Goal: Information Seeking & Learning: Learn about a topic

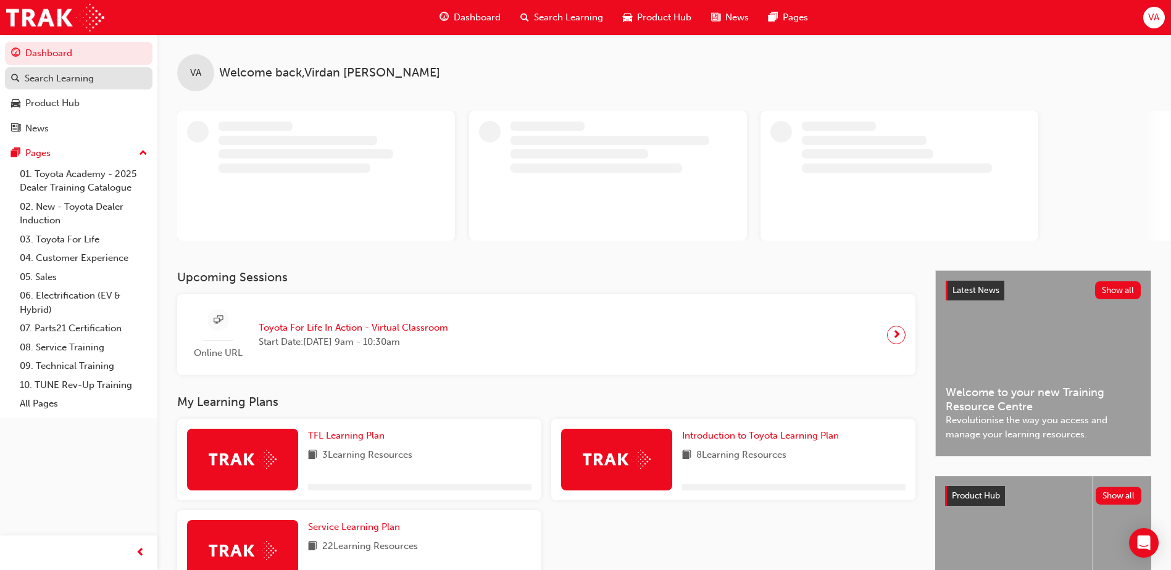
click at [75, 88] on link "Search Learning" at bounding box center [79, 78] width 148 height 23
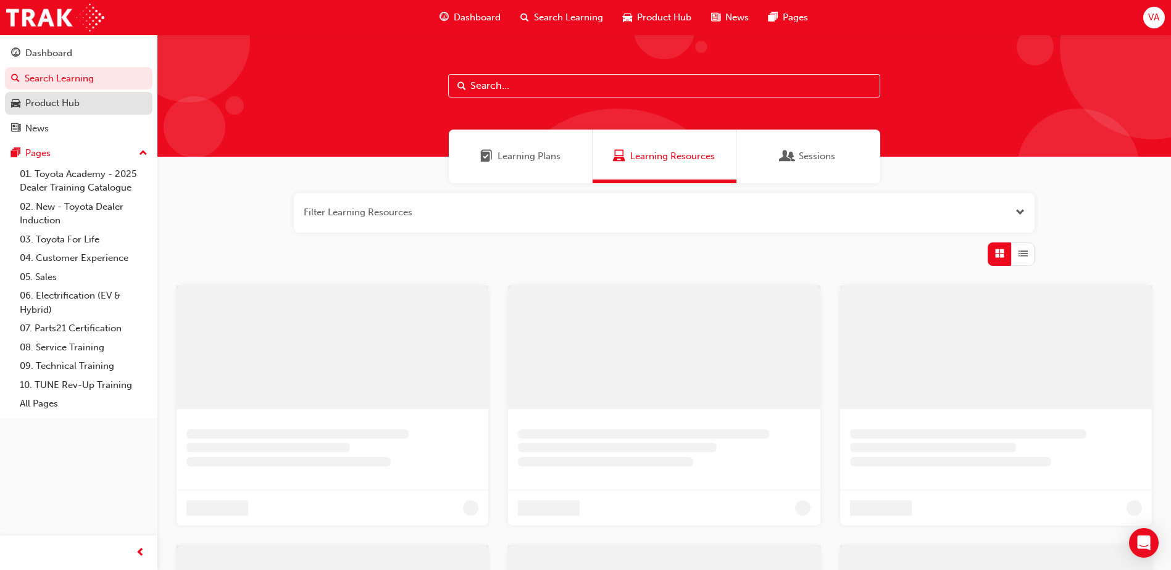
click at [67, 104] on div "Product Hub" at bounding box center [52, 103] width 54 height 14
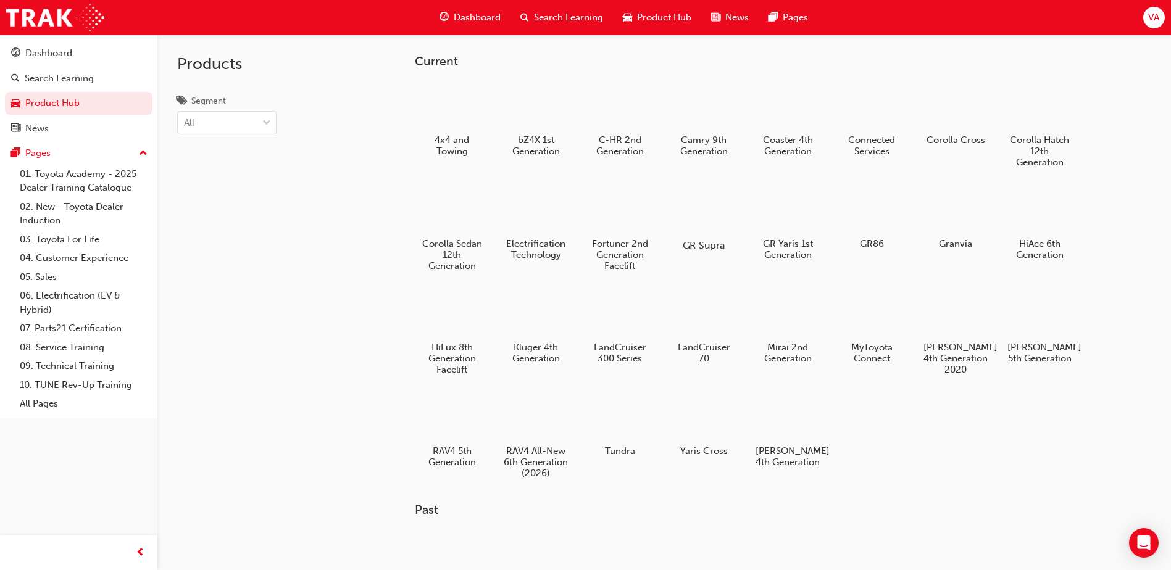
click at [719, 229] on div at bounding box center [704, 209] width 69 height 49
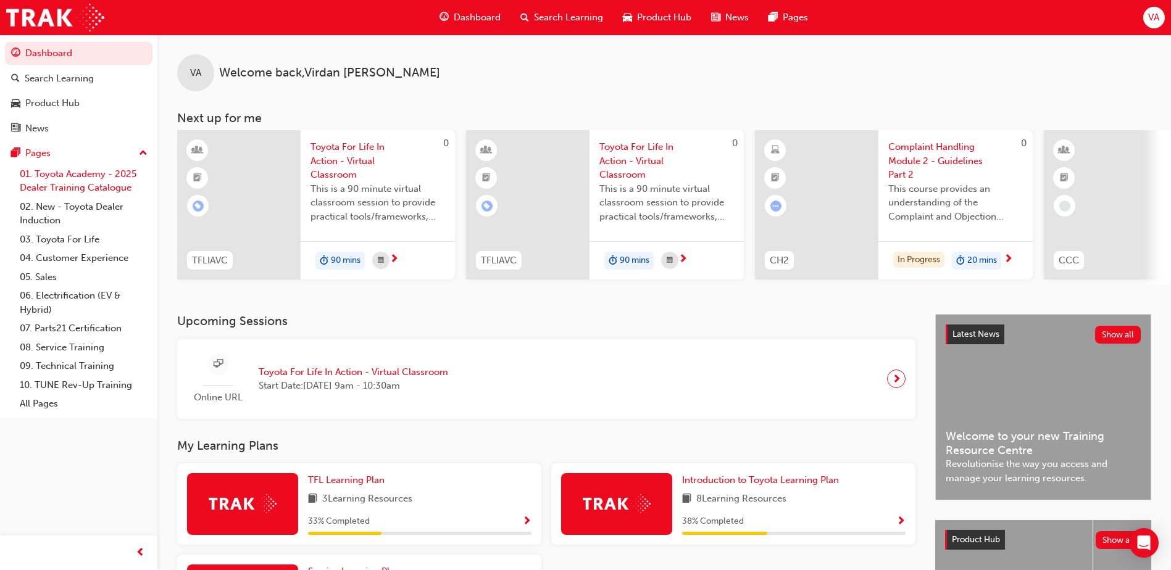
click at [84, 195] on link "01. Toyota Academy - 2025 Dealer Training Catalogue" at bounding box center [84, 181] width 138 height 33
